Goal: Task Accomplishment & Management: Manage account settings

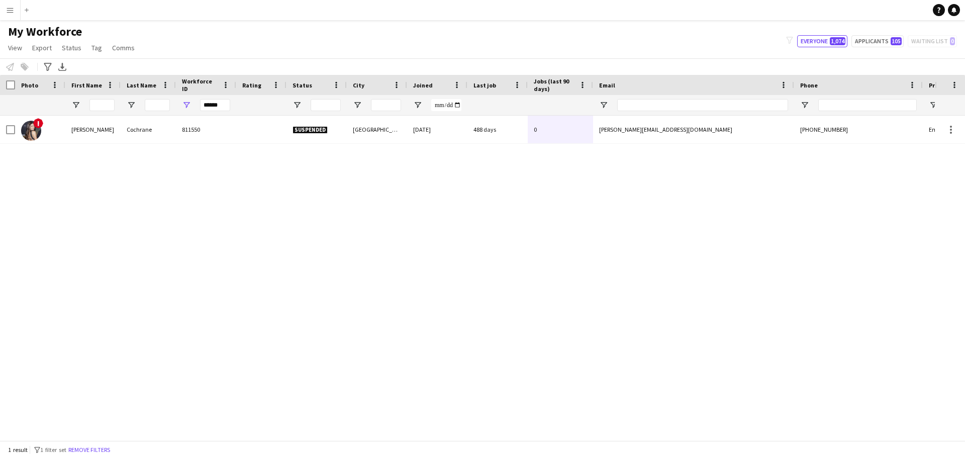
drag, startPoint x: 223, startPoint y: 107, endPoint x: 190, endPoint y: 106, distance: 33.2
click at [190, 106] on div "******" at bounding box center [206, 105] width 60 height 20
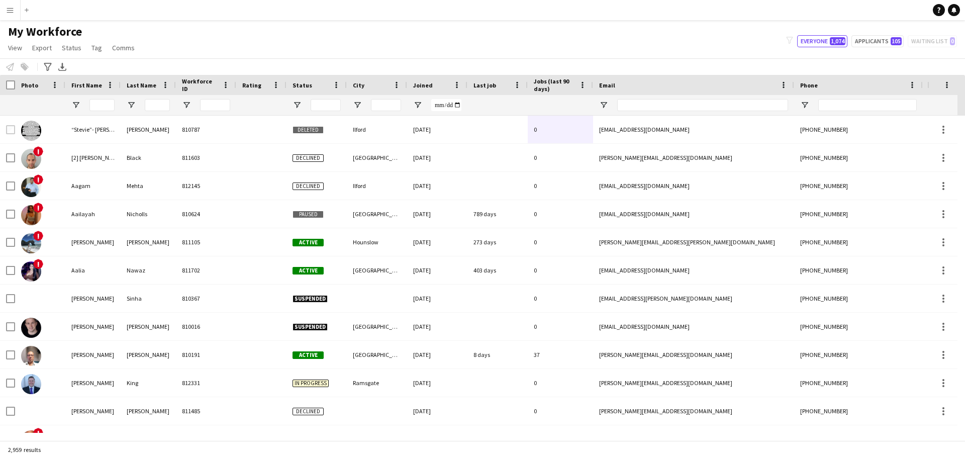
click at [11, 12] on app-icon "Menu" at bounding box center [10, 10] width 8 height 8
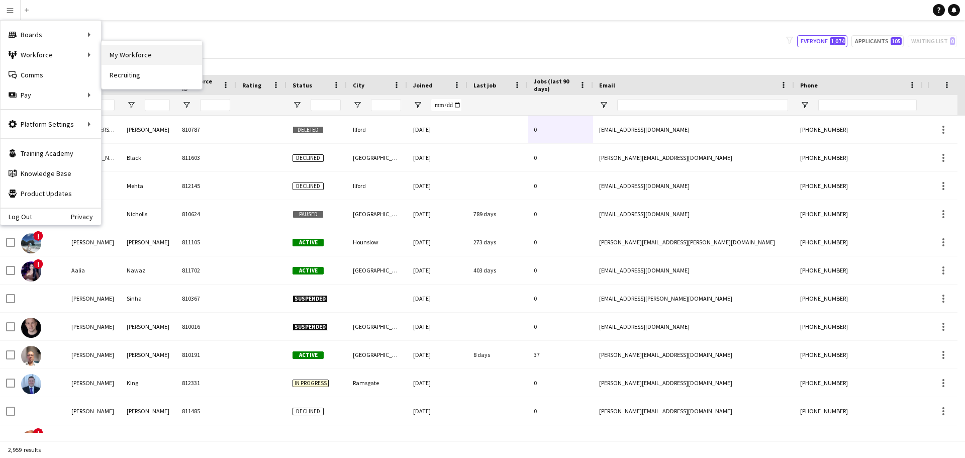
click at [139, 53] on link "My Workforce" at bounding box center [152, 55] width 101 height 20
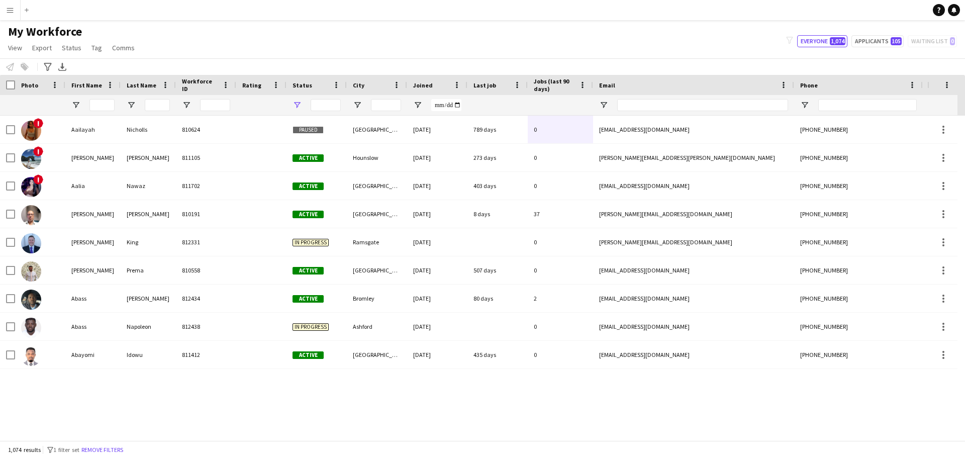
type input "**********"
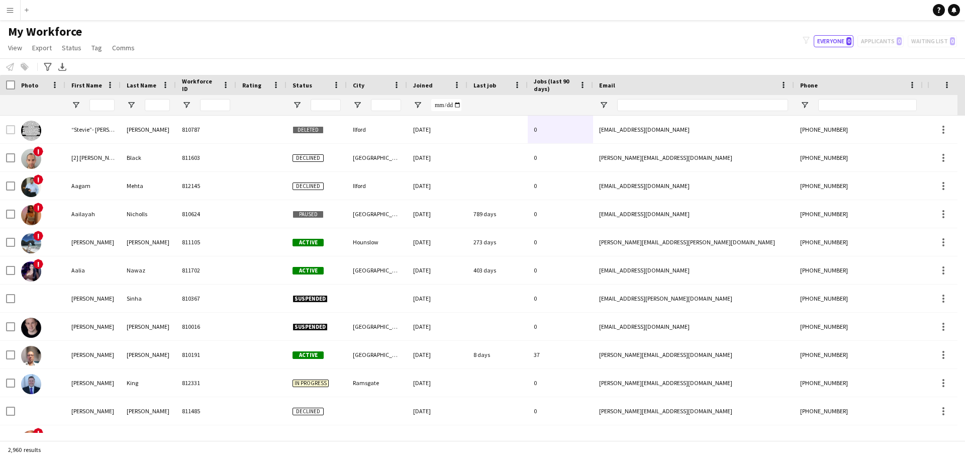
click at [8, 13] on app-icon "Menu" at bounding box center [10, 10] width 8 height 8
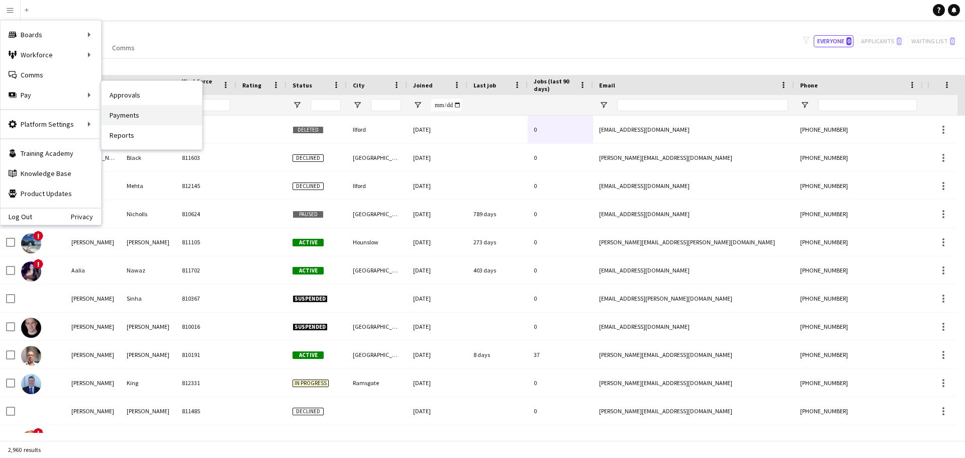
click at [121, 113] on link "Payments" at bounding box center [152, 115] width 101 height 20
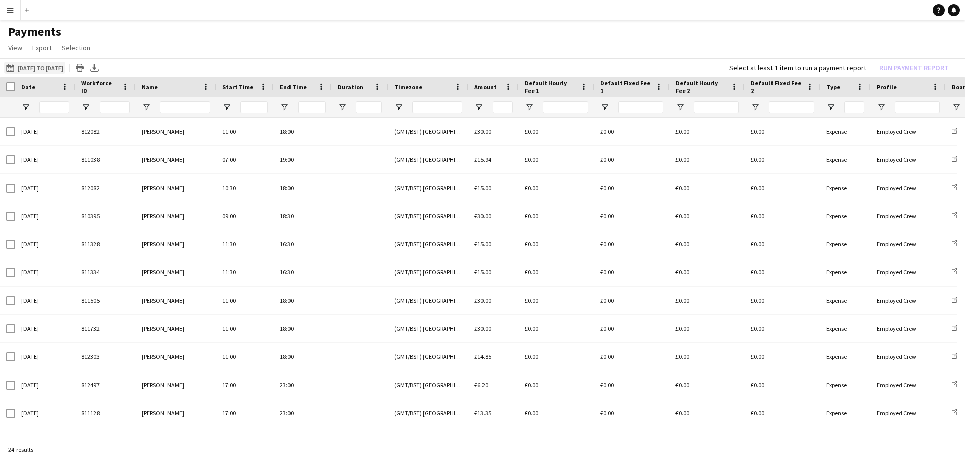
click at [65, 66] on button "[DATE] to [DATE] [DATE] to [DATE]" at bounding box center [34, 68] width 61 height 12
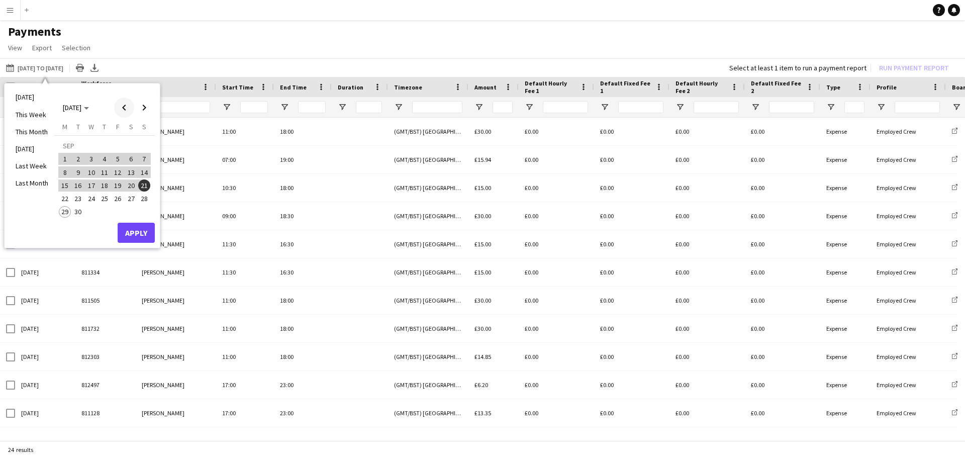
click at [124, 106] on span "Previous month" at bounding box center [124, 108] width 20 height 20
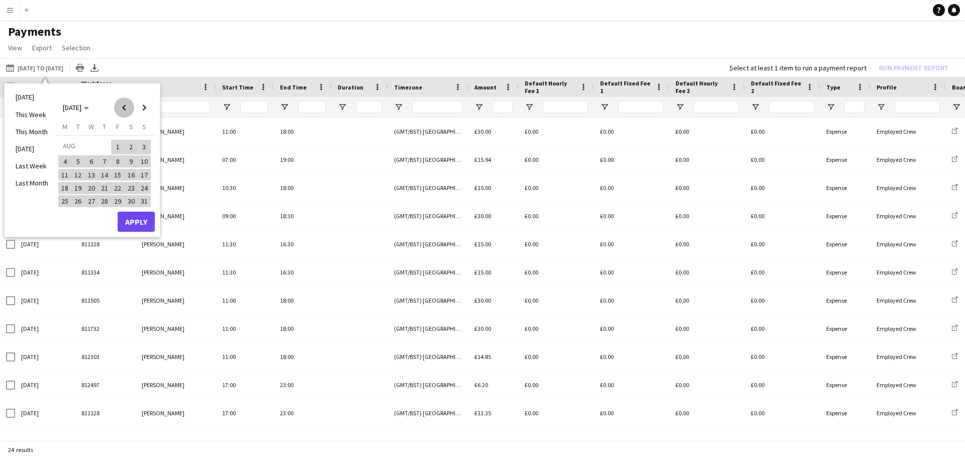
click at [124, 106] on span "Previous month" at bounding box center [124, 108] width 20 height 20
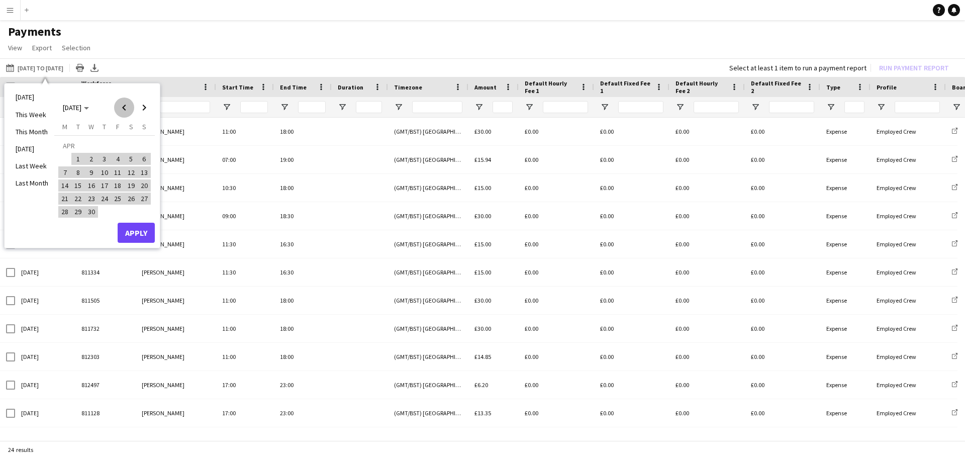
click at [124, 106] on span "Previous month" at bounding box center [124, 108] width 20 height 20
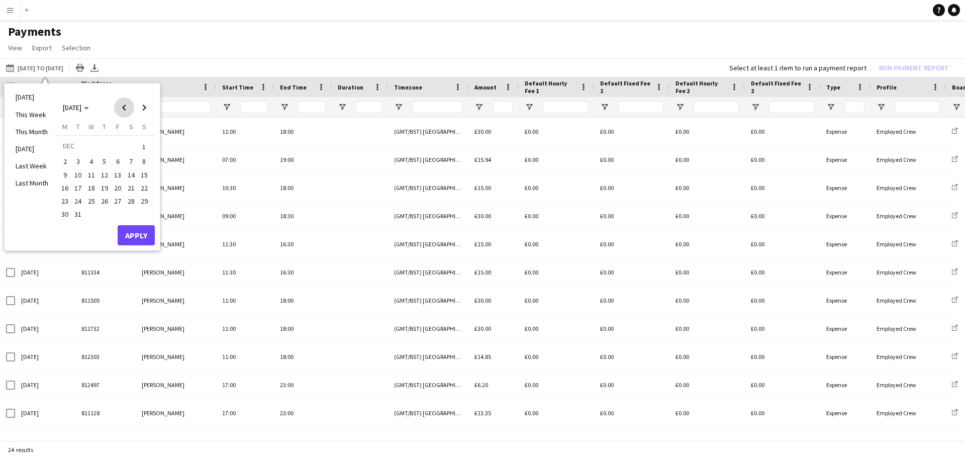
click at [124, 106] on span "Previous month" at bounding box center [124, 108] width 20 height 20
click at [115, 149] on span "1" at bounding box center [118, 147] width 12 height 14
click at [142, 109] on span "Next month" at bounding box center [144, 108] width 20 height 20
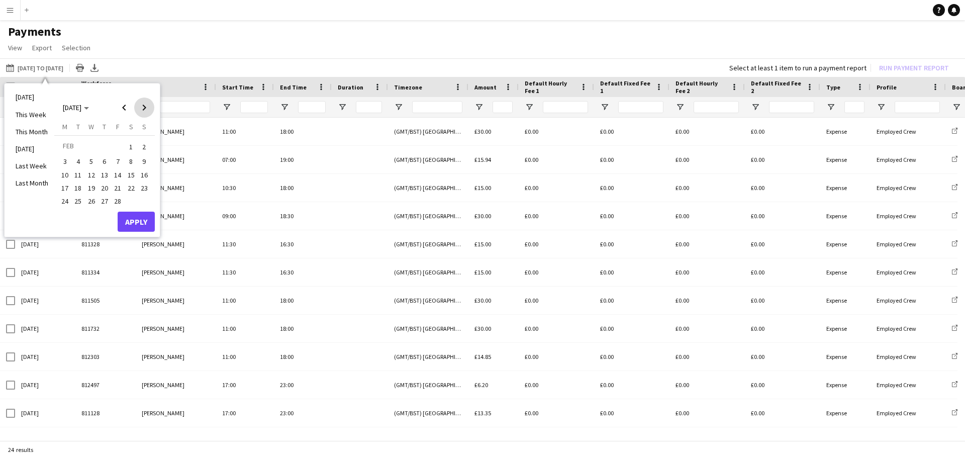
click at [142, 109] on span "Next month" at bounding box center [144, 108] width 20 height 20
click at [141, 109] on span "Next month" at bounding box center [144, 108] width 20 height 20
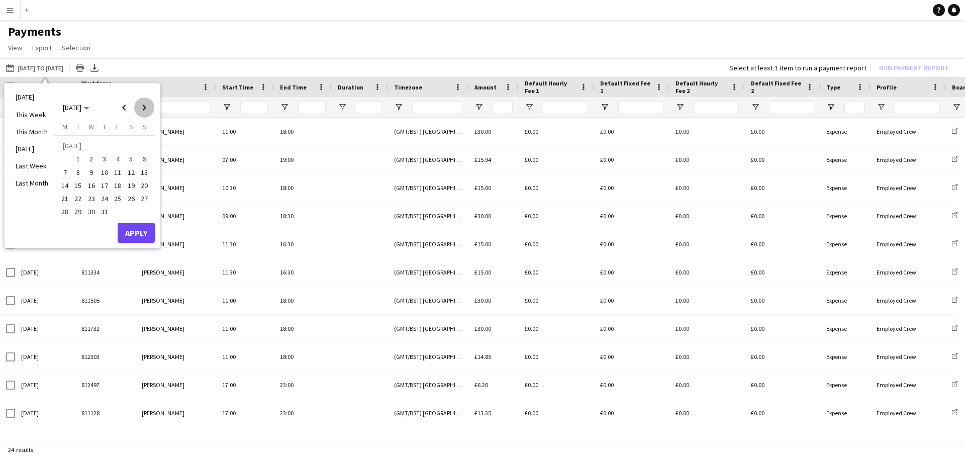
click at [141, 109] on span "Next month" at bounding box center [144, 108] width 20 height 20
click at [143, 199] on span "28" at bounding box center [144, 199] width 12 height 12
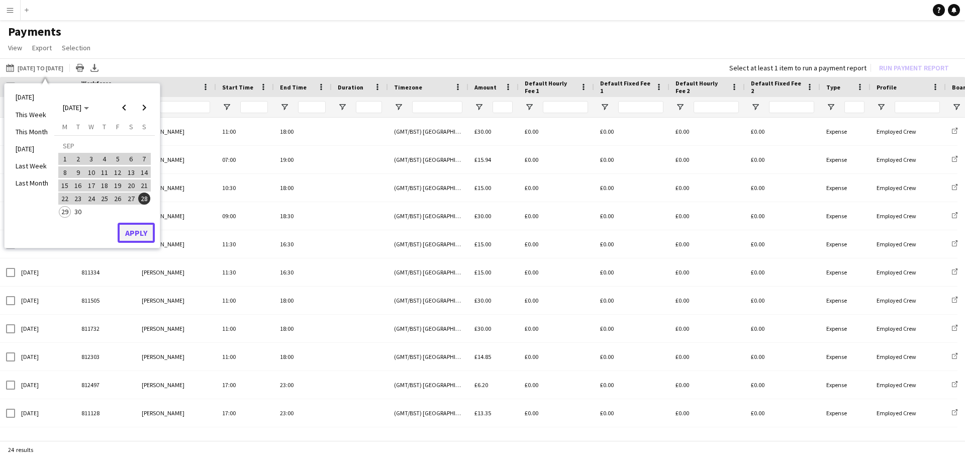
click at [137, 234] on button "Apply" at bounding box center [136, 233] width 37 height 20
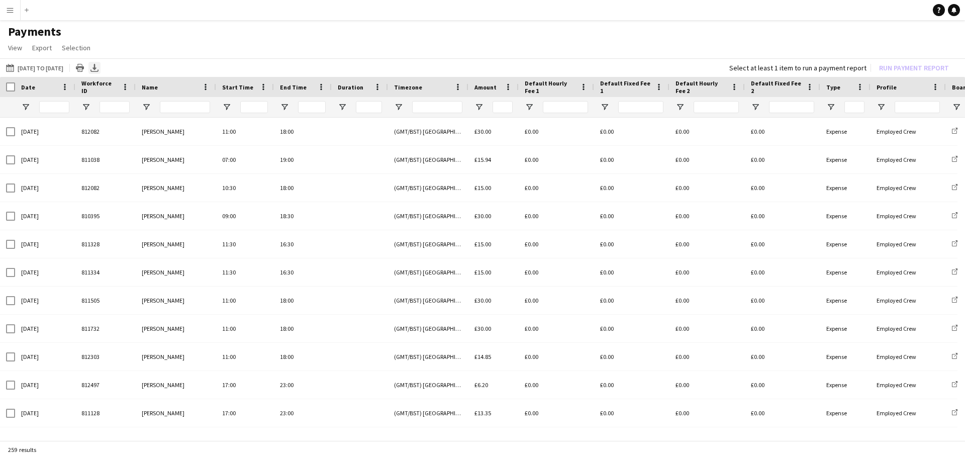
click at [97, 68] on icon at bounding box center [95, 67] width 4 height 6
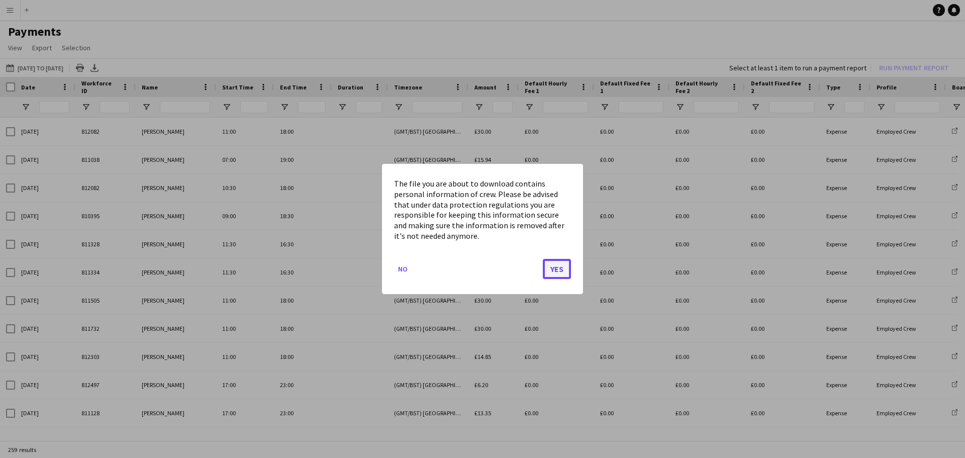
click at [555, 269] on button "Yes" at bounding box center [557, 269] width 28 height 20
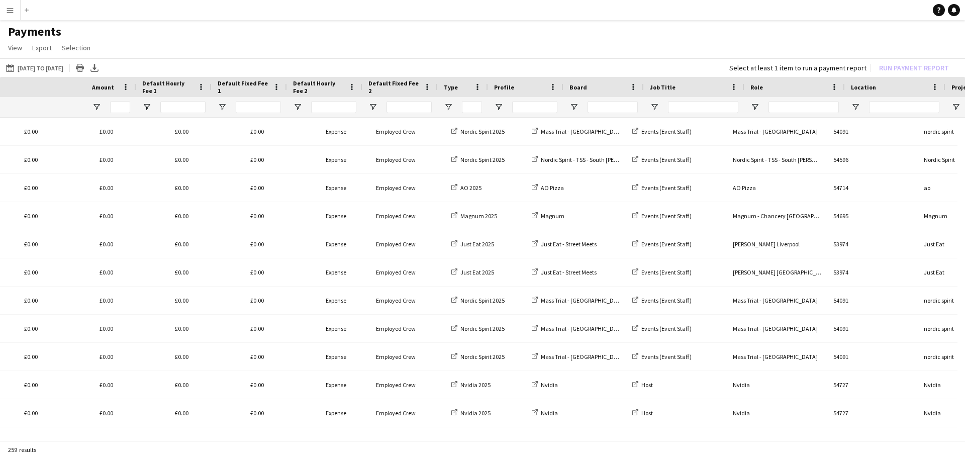
scroll to position [0, 383]
